Goal: Find specific page/section: Find specific page/section

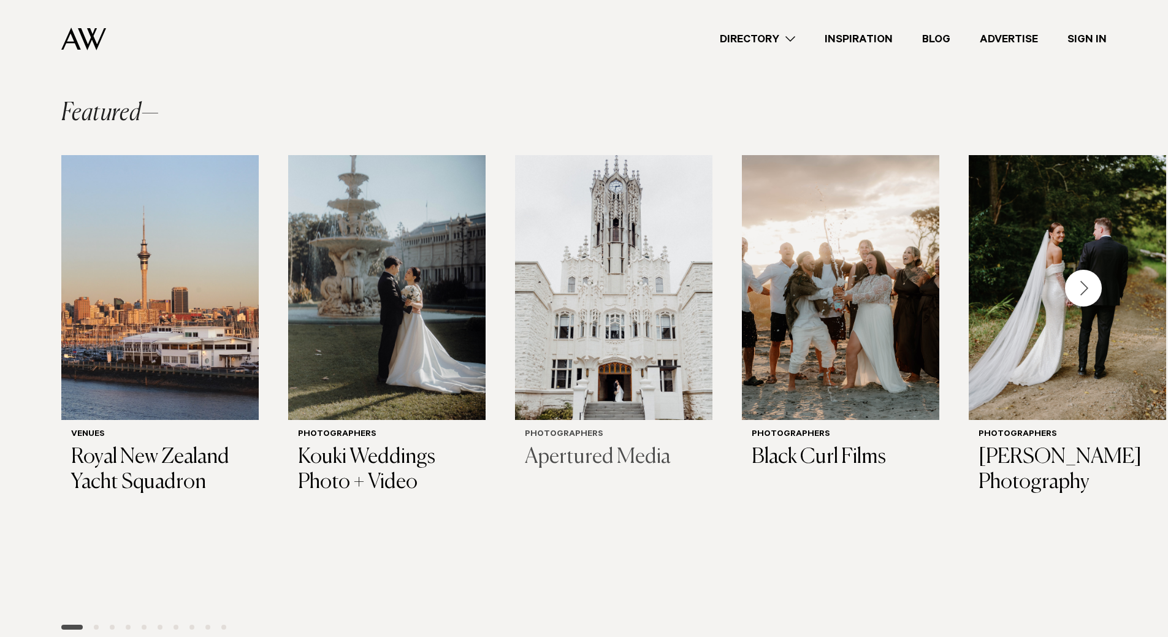
scroll to position [281, 0]
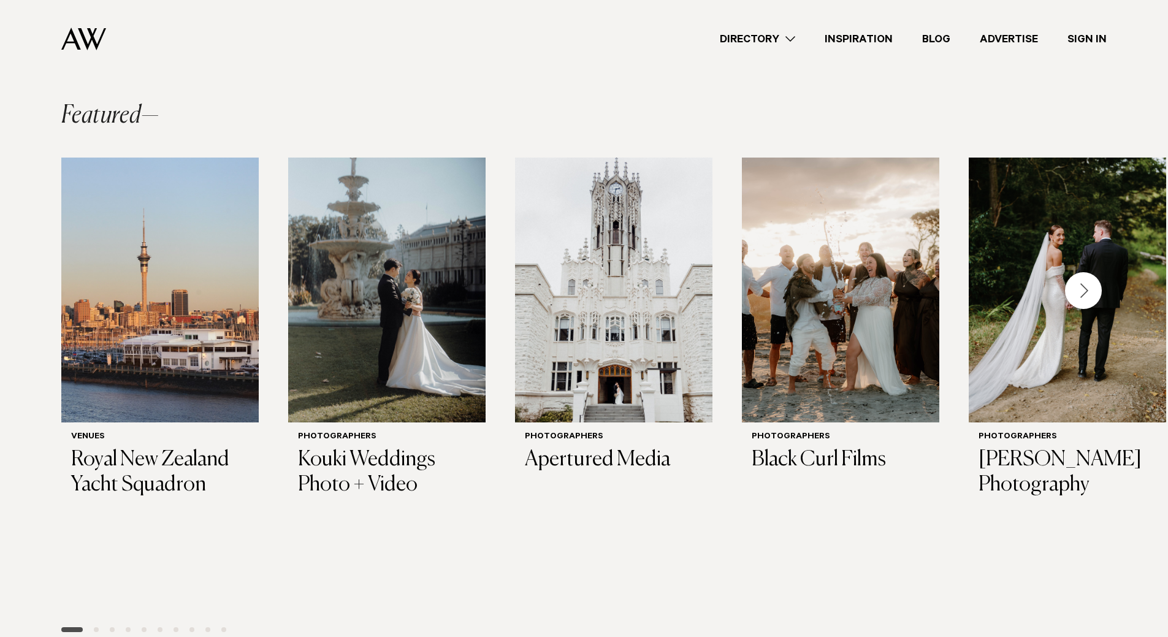
click at [1092, 291] on div "Next slide" at bounding box center [1083, 290] width 37 height 37
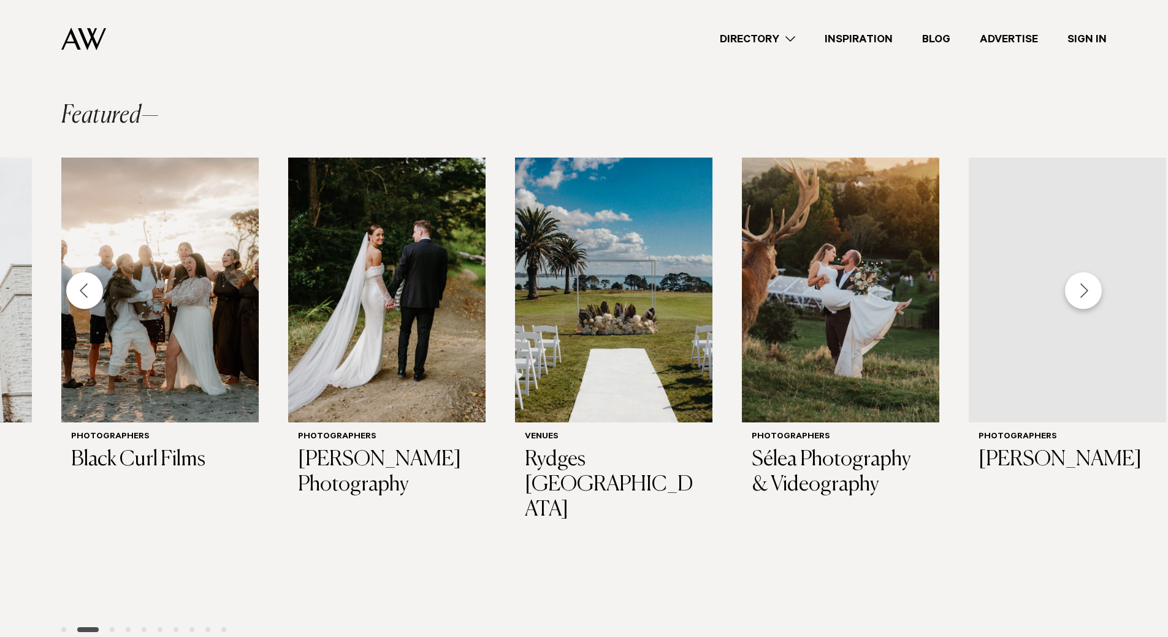
click at [1092, 291] on div "Next slide" at bounding box center [1083, 290] width 37 height 37
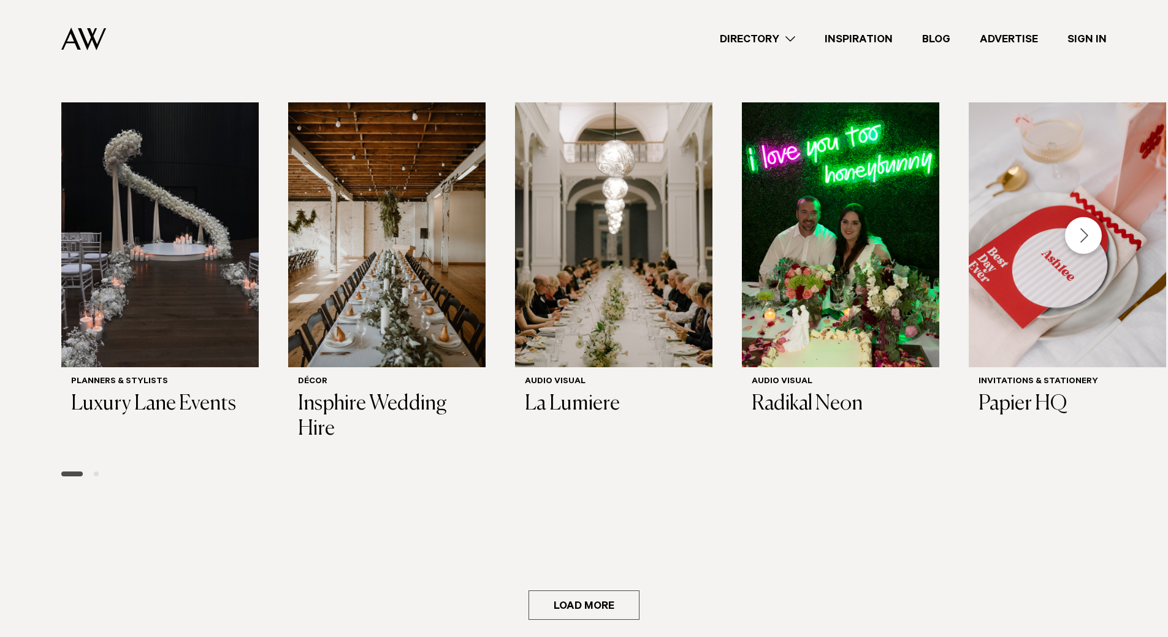
scroll to position [2426, 0]
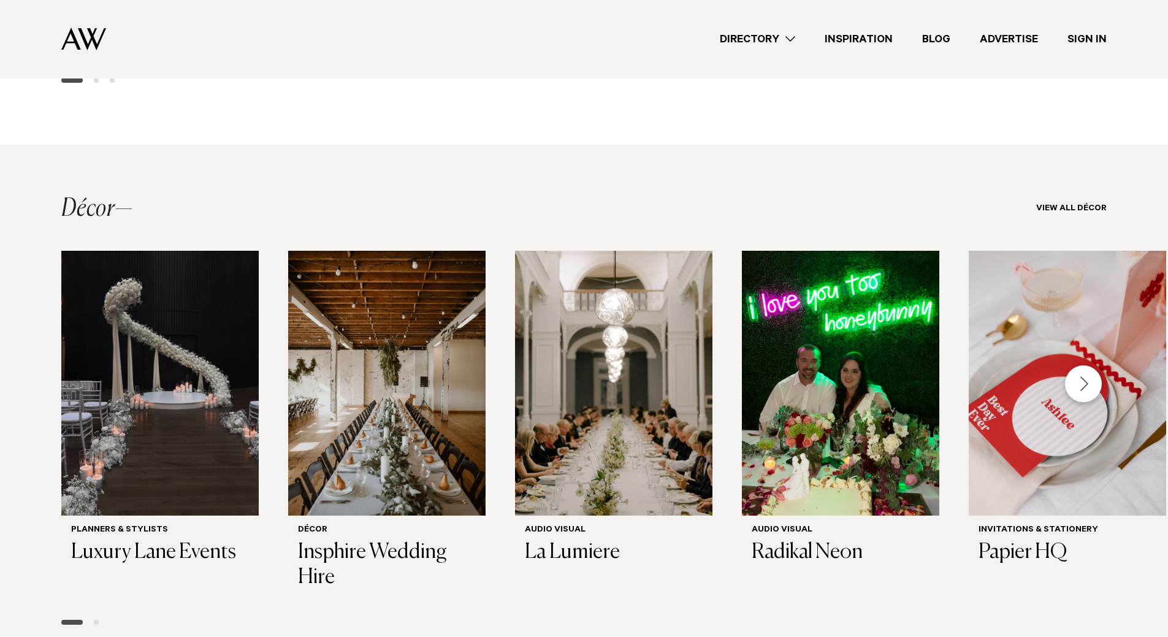
click at [1089, 365] on div "Next slide" at bounding box center [1083, 383] width 37 height 37
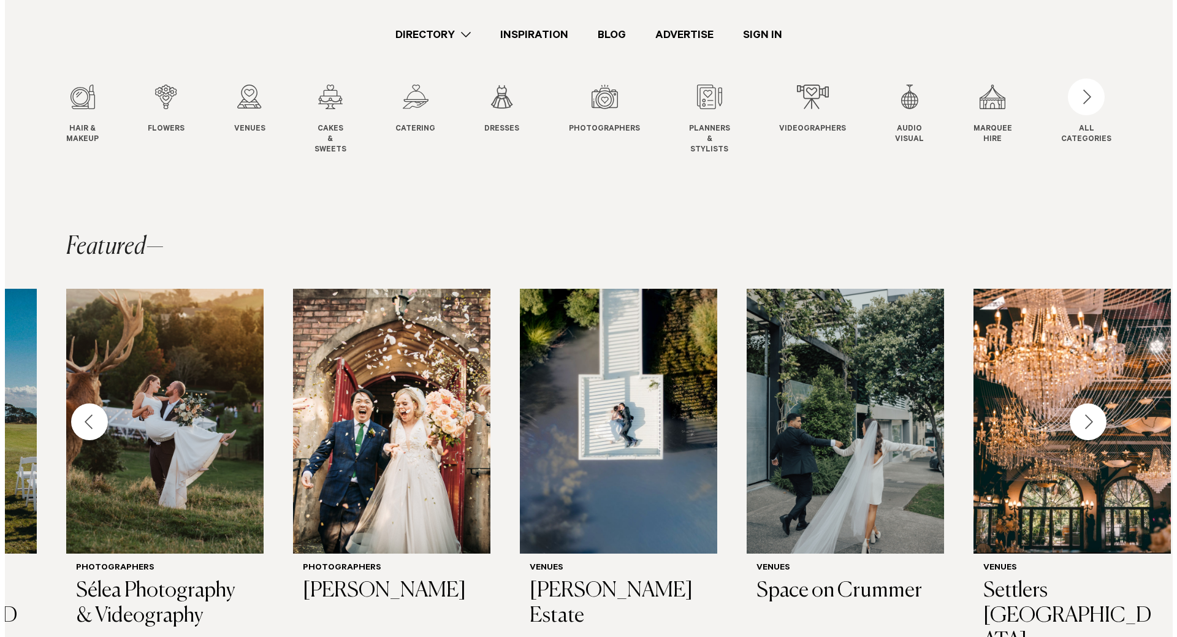
scroll to position [0, 0]
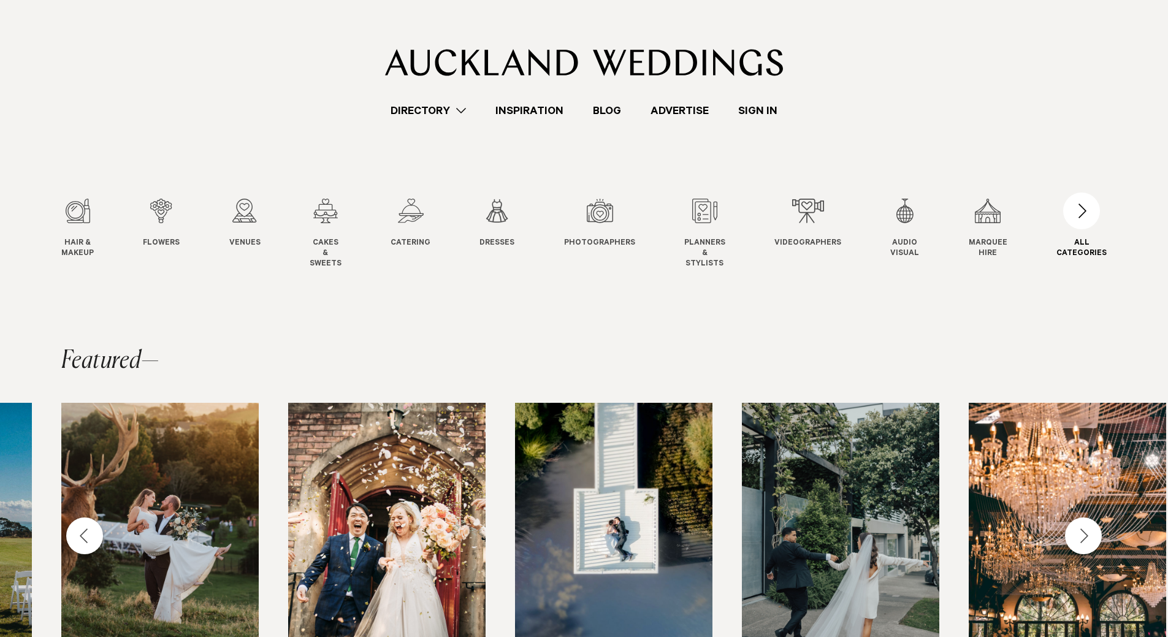
click at [1091, 208] on div "button" at bounding box center [1081, 210] width 37 height 37
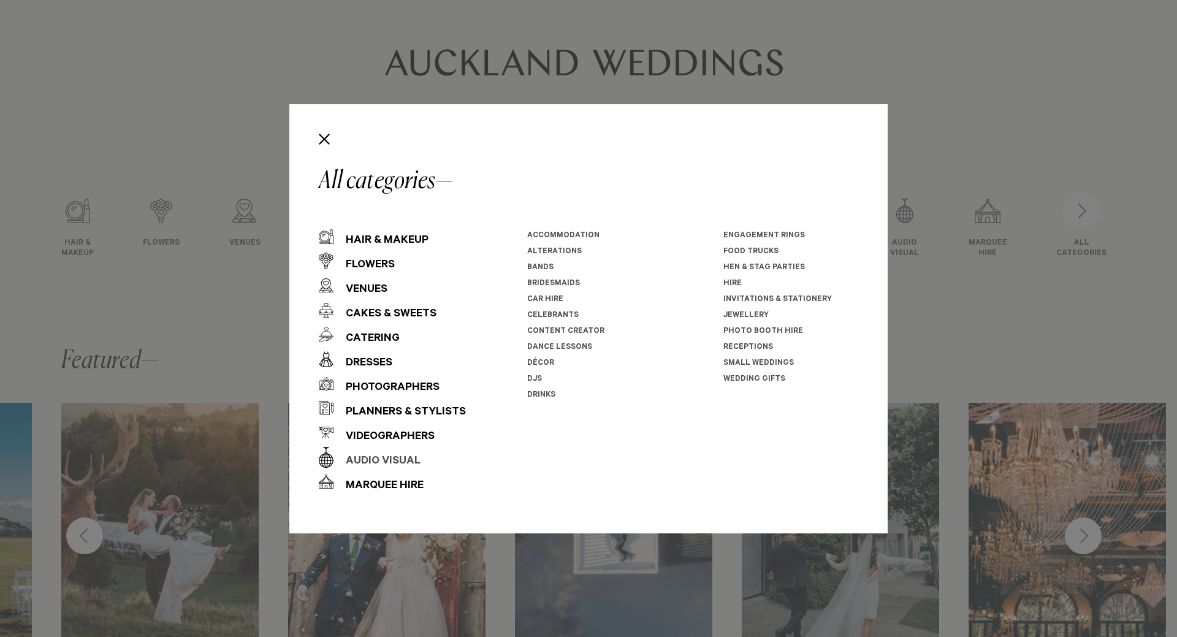
click at [379, 464] on div "Audio Visual" at bounding box center [376, 461] width 87 height 25
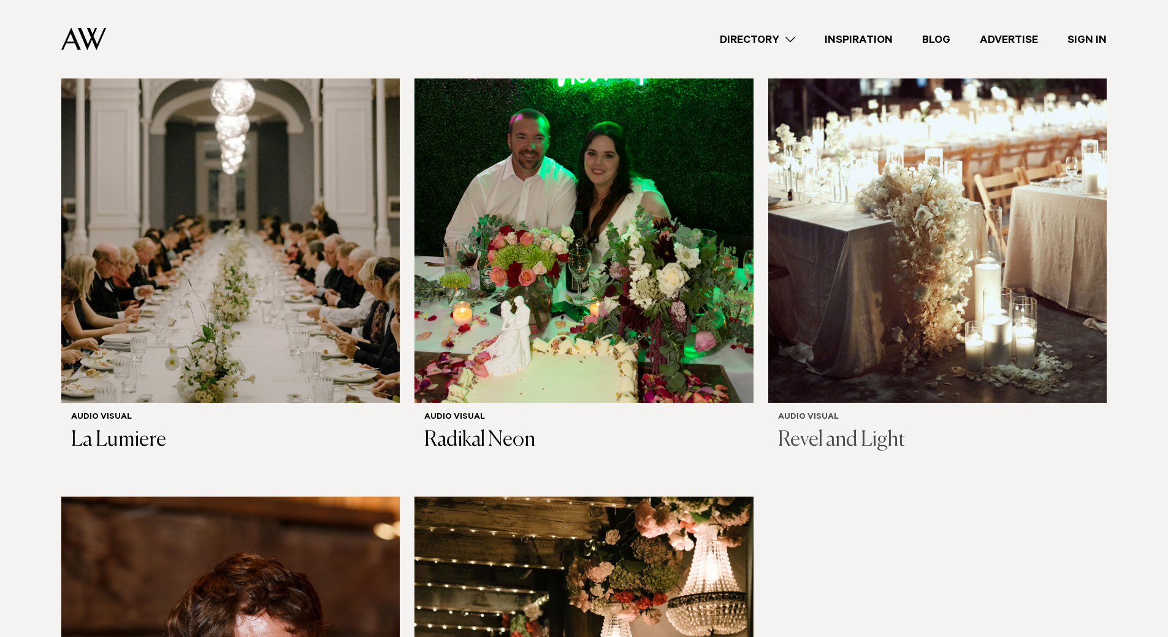
scroll to position [378, 0]
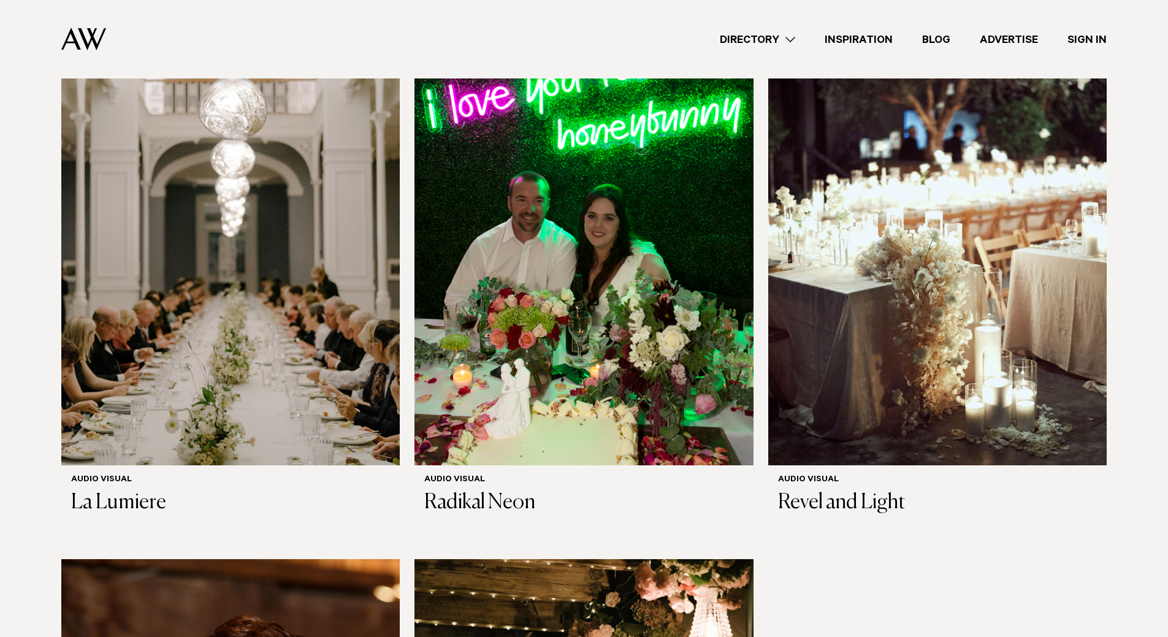
click at [739, 38] on link "Directory" at bounding box center [757, 39] width 105 height 17
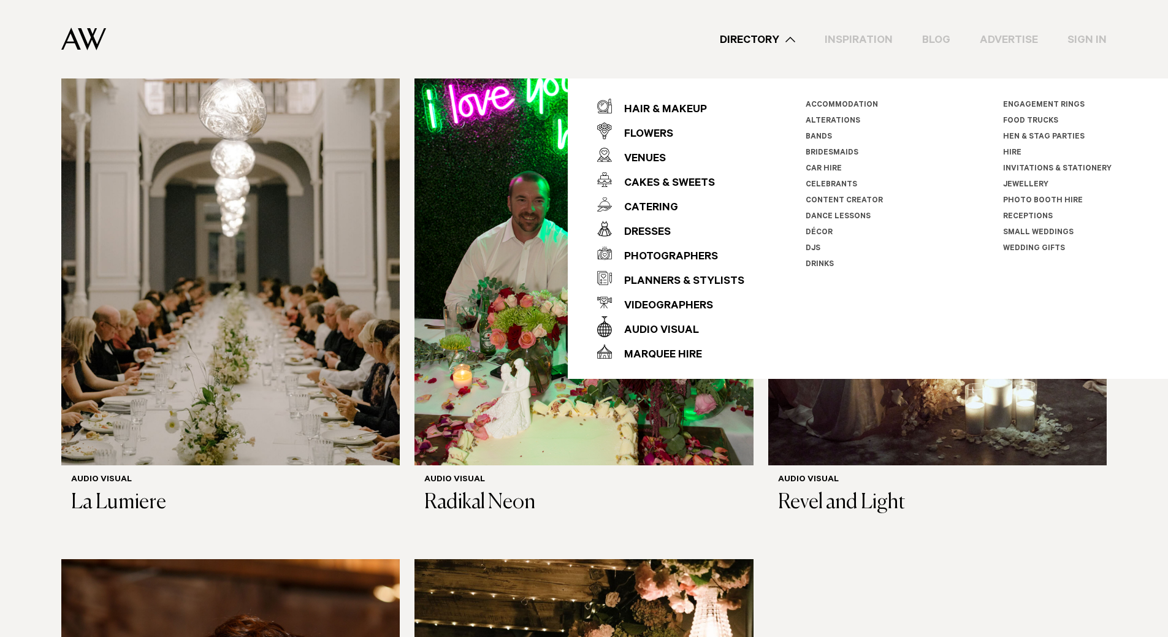
click at [808, 245] on link "DJs" at bounding box center [813, 249] width 15 height 9
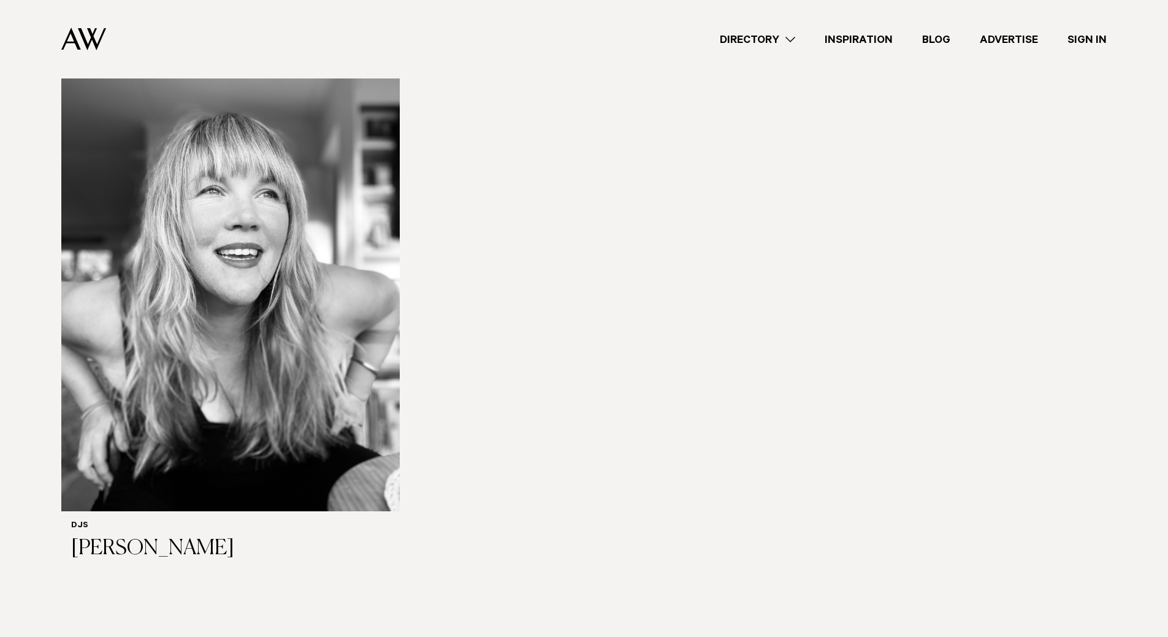
scroll to position [3126, 0]
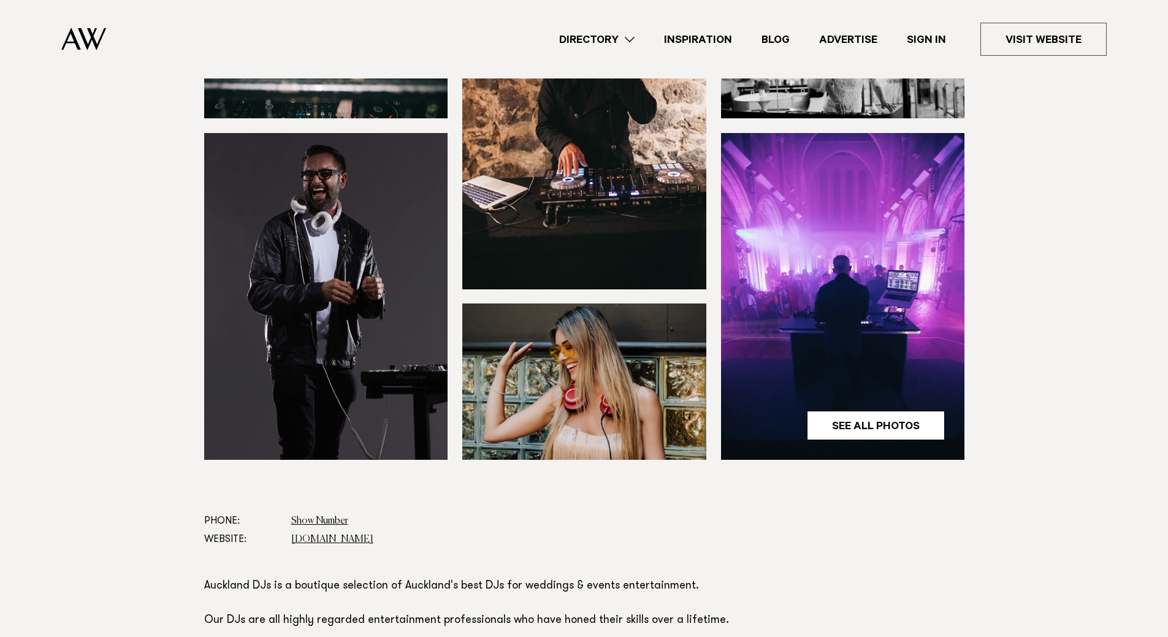
scroll to position [429, 0]
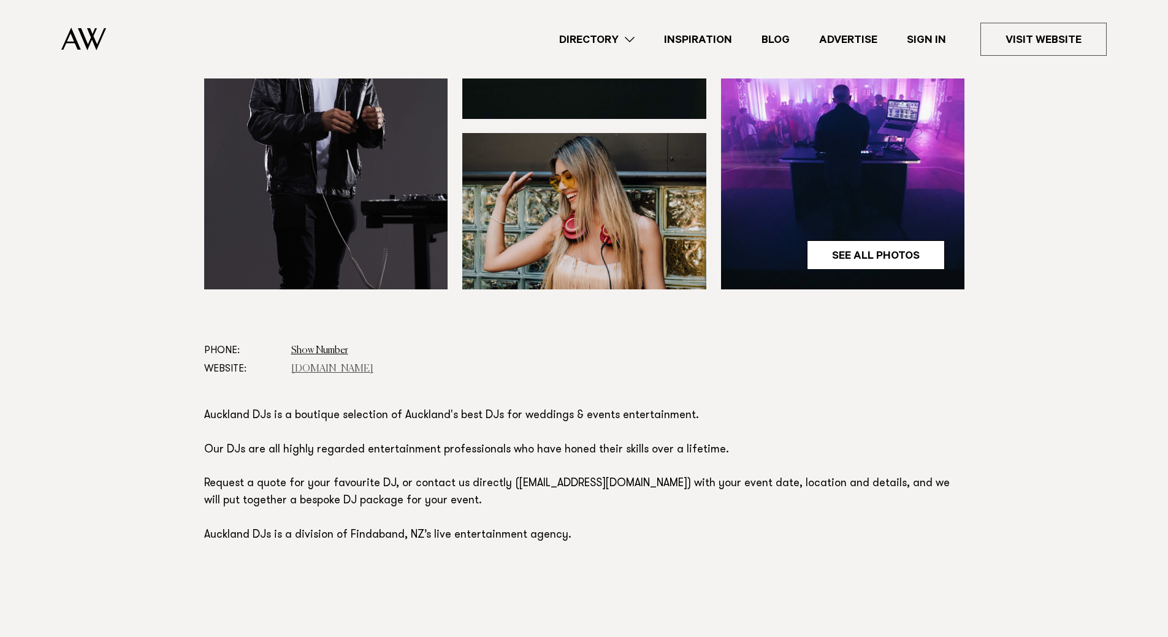
click at [322, 372] on link "[DOMAIN_NAME]" at bounding box center [332, 369] width 82 height 10
